Goal: Task Accomplishment & Management: Complete application form

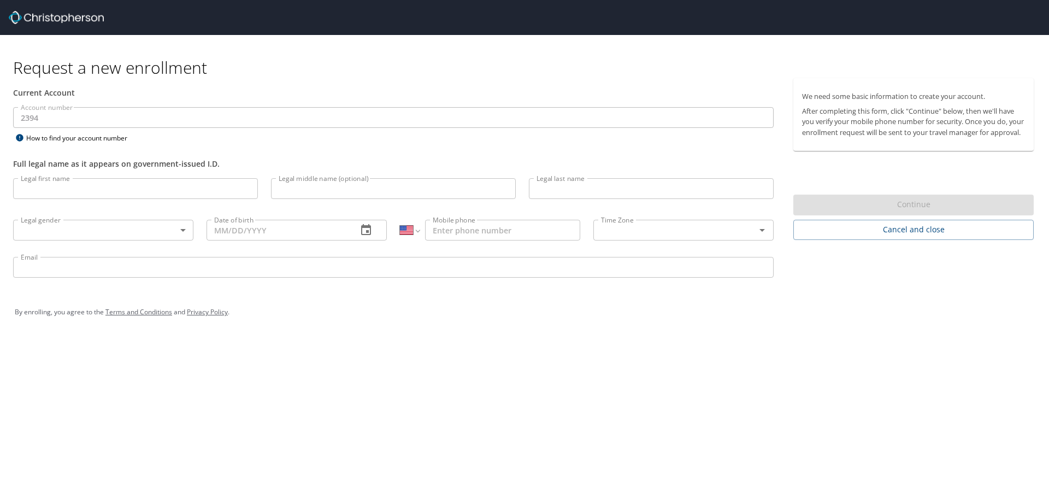
select select "US"
click at [156, 188] on input "Legal first name" at bounding box center [135, 188] width 245 height 21
type input "[PERSON_NAME]"
type input "[PERSON_NAME][EMAIL_ADDRESS][PERSON_NAME][PERSON_NAME][DOMAIN_NAME]"
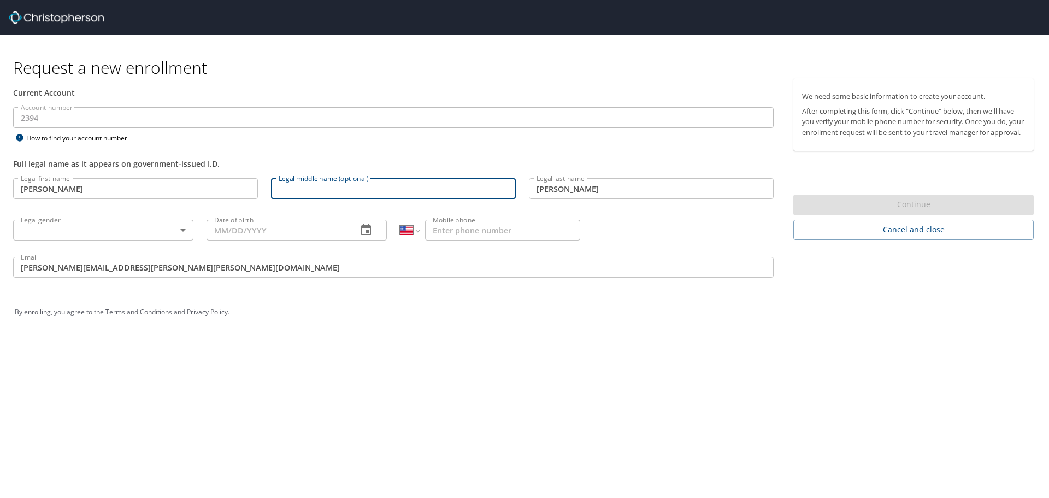
click at [321, 187] on input "Legal middle name (optional)" at bounding box center [393, 188] width 245 height 21
click at [217, 152] on div "Full legal name as it appears on government-issued I.D." at bounding box center [393, 158] width 773 height 27
click at [138, 231] on body "Request a new enrollment Current Account Account number 2394 Account number How…" at bounding box center [524, 249] width 1049 height 498
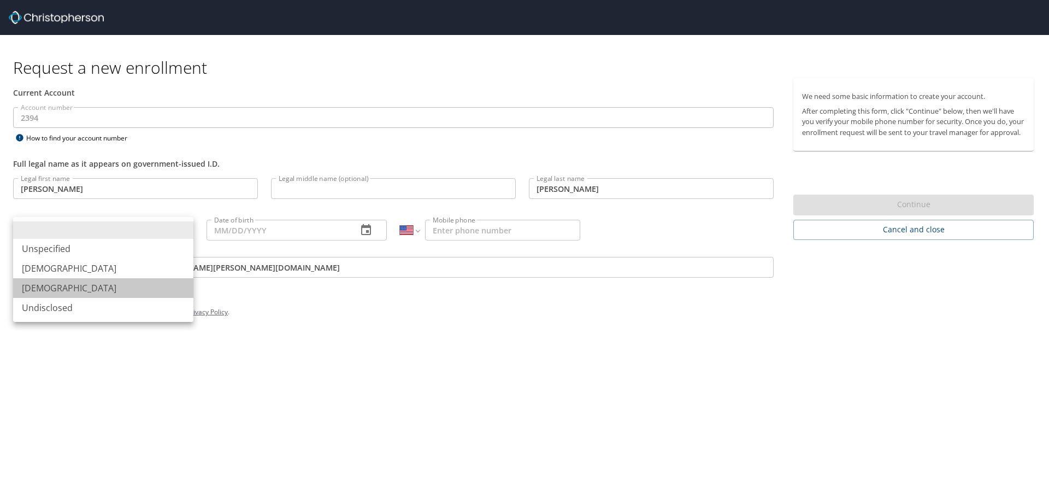
click at [56, 288] on li "[DEMOGRAPHIC_DATA]" at bounding box center [103, 288] width 180 height 20
type input "[DEMOGRAPHIC_DATA]"
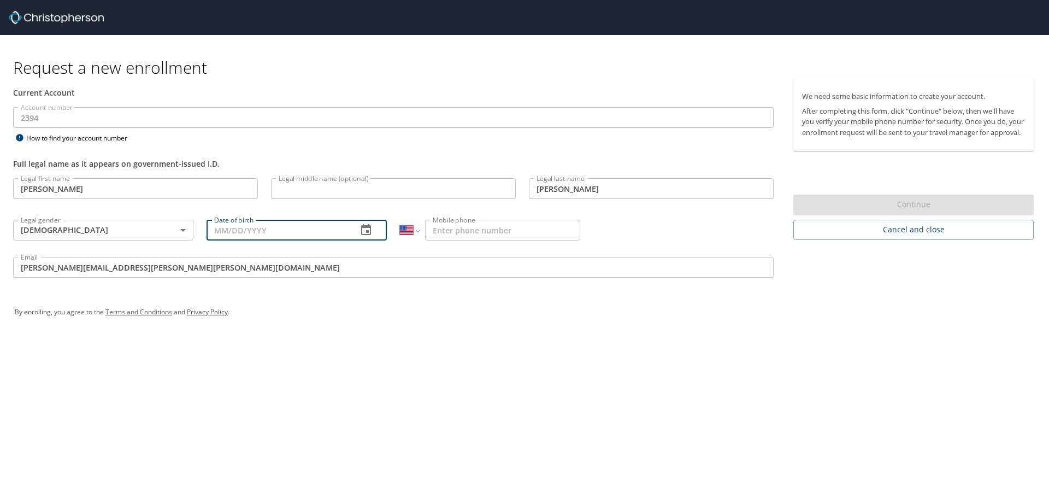
click at [304, 229] on input "Date of birth" at bounding box center [277, 230] width 142 height 21
type input "[DATE]"
click at [471, 230] on input "Mobile phone" at bounding box center [502, 230] width 155 height 21
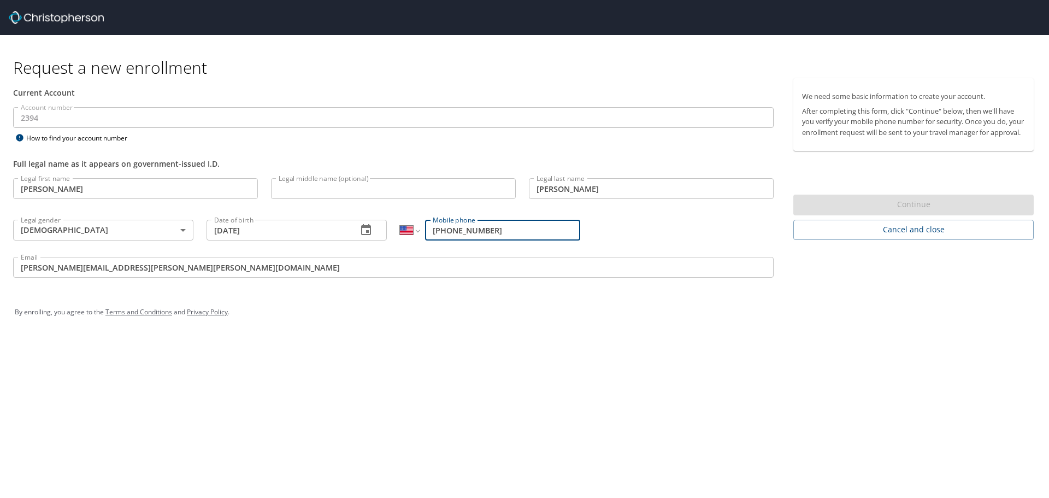
type input "[PHONE_NUMBER]"
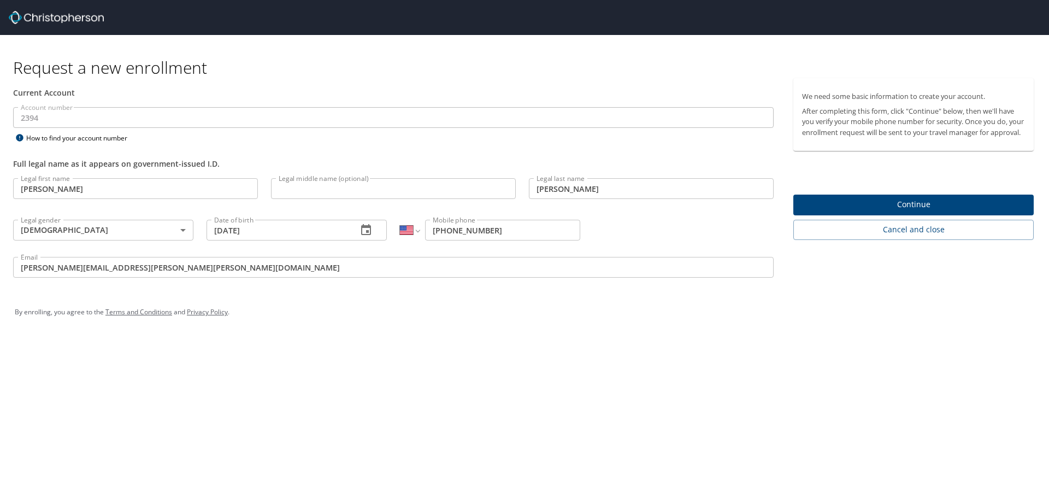
click at [464, 311] on div "By enrolling, you agree to the Terms and Conditions and Privacy Policy ." at bounding box center [524, 311] width 1019 height 27
click at [912, 211] on span "Continue" at bounding box center [913, 205] width 223 height 14
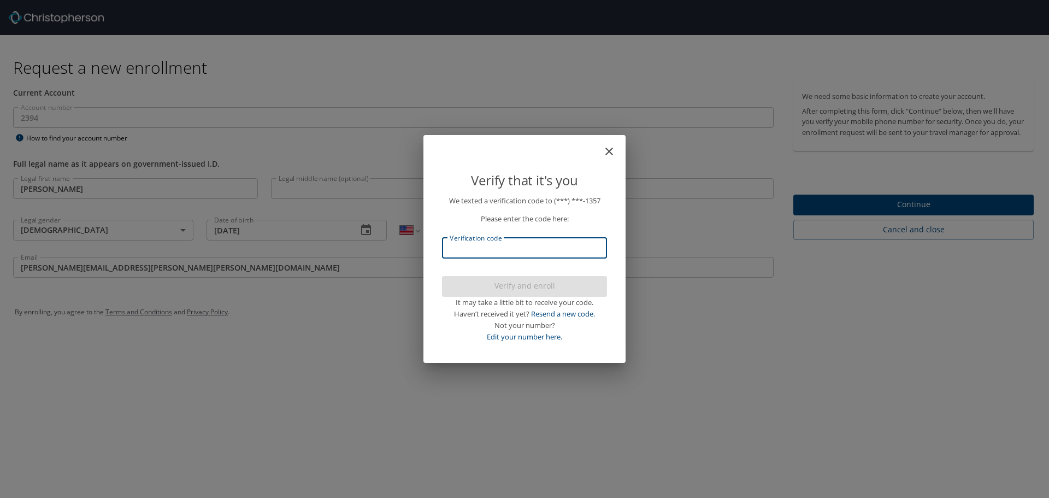
click at [510, 252] on input "Verification code" at bounding box center [524, 248] width 165 height 21
click at [468, 250] on input "5048763" at bounding box center [524, 248] width 165 height 21
type input "504763"
click at [561, 286] on span "Verify and enroll" at bounding box center [524, 286] width 147 height 14
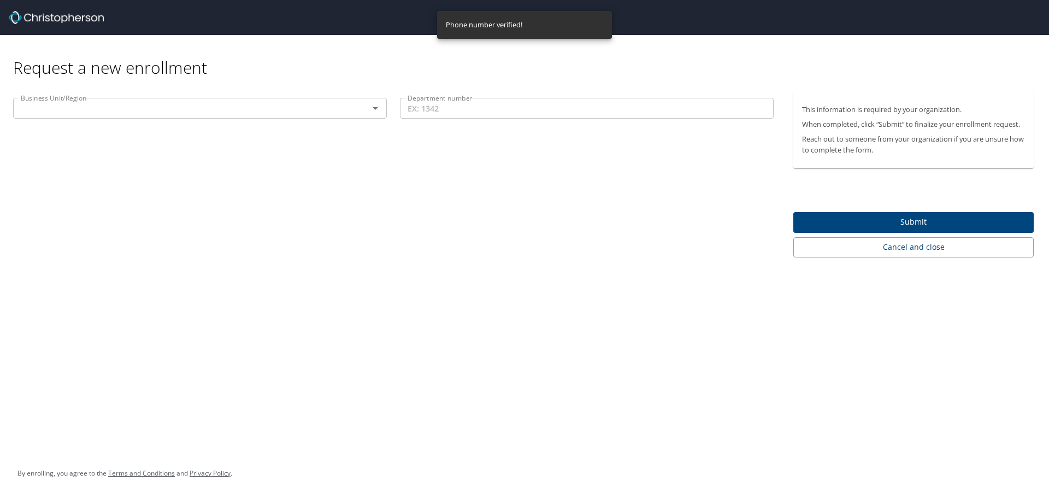
click at [371, 109] on icon "Open" at bounding box center [375, 108] width 13 height 13
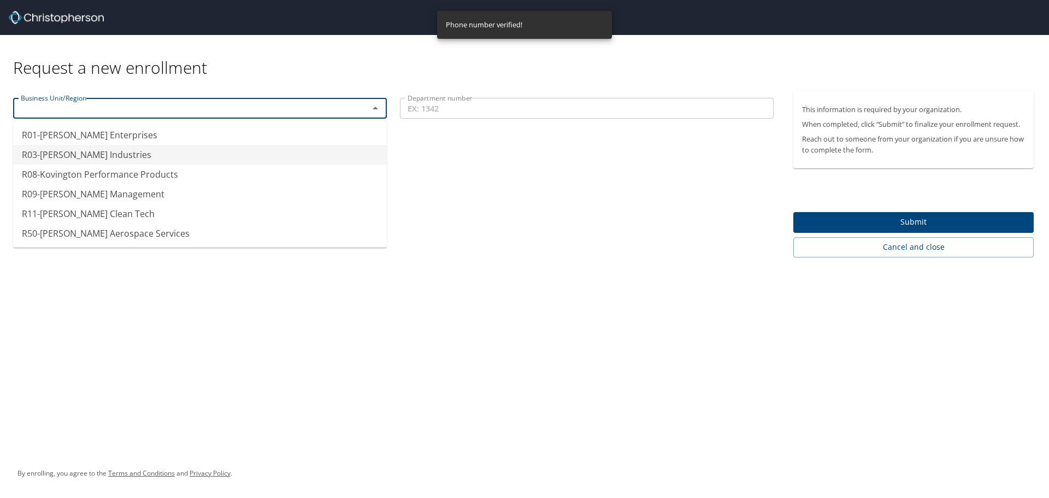
click at [288, 147] on li "R03-[PERSON_NAME] Industries" at bounding box center [200, 155] width 374 height 20
type input "R03-[PERSON_NAME] Industries"
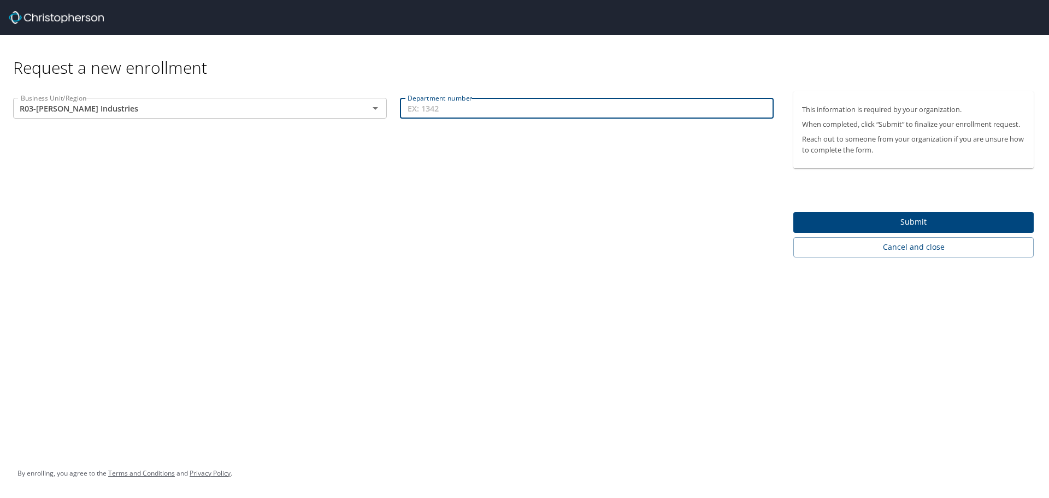
click at [523, 113] on input "Department number" at bounding box center [587, 108] width 374 height 21
